Goal: Task Accomplishment & Management: Use online tool/utility

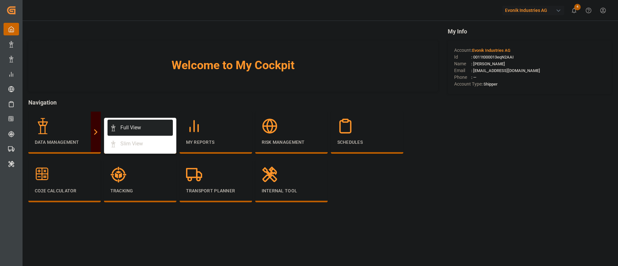
click at [142, 124] on div "Full View" at bounding box center [140, 128] width 60 height 8
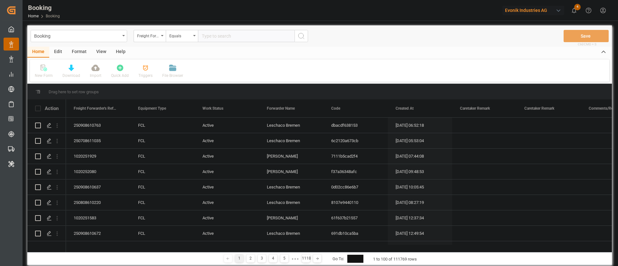
click at [82, 47] on div "Format" at bounding box center [79, 52] width 24 height 11
click at [44, 67] on icon at bounding box center [44, 68] width 5 height 5
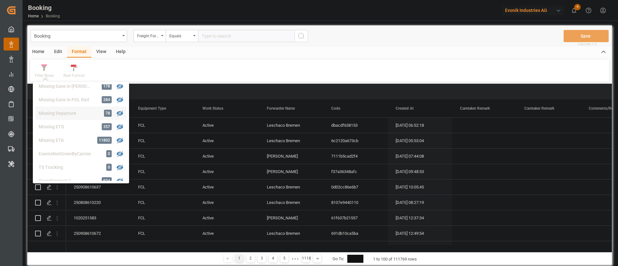
scroll to position [145, 0]
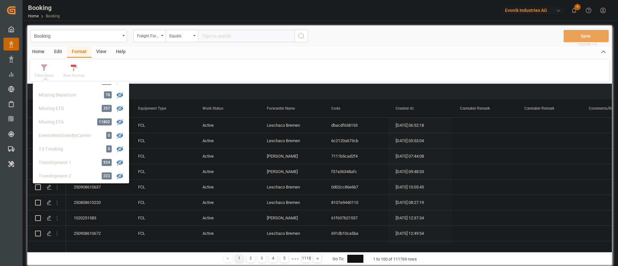
click at [519, 11] on div "Evonik Industries AG" at bounding box center [534, 10] width 62 height 9
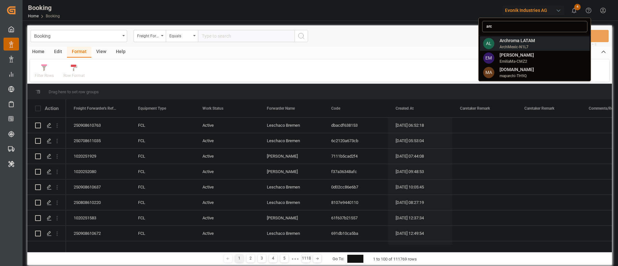
type input "arc"
click at [515, 45] on span "ArchMexic-N1L7" at bounding box center [517, 47] width 35 height 6
